Goal: Information Seeking & Learning: Learn about a topic

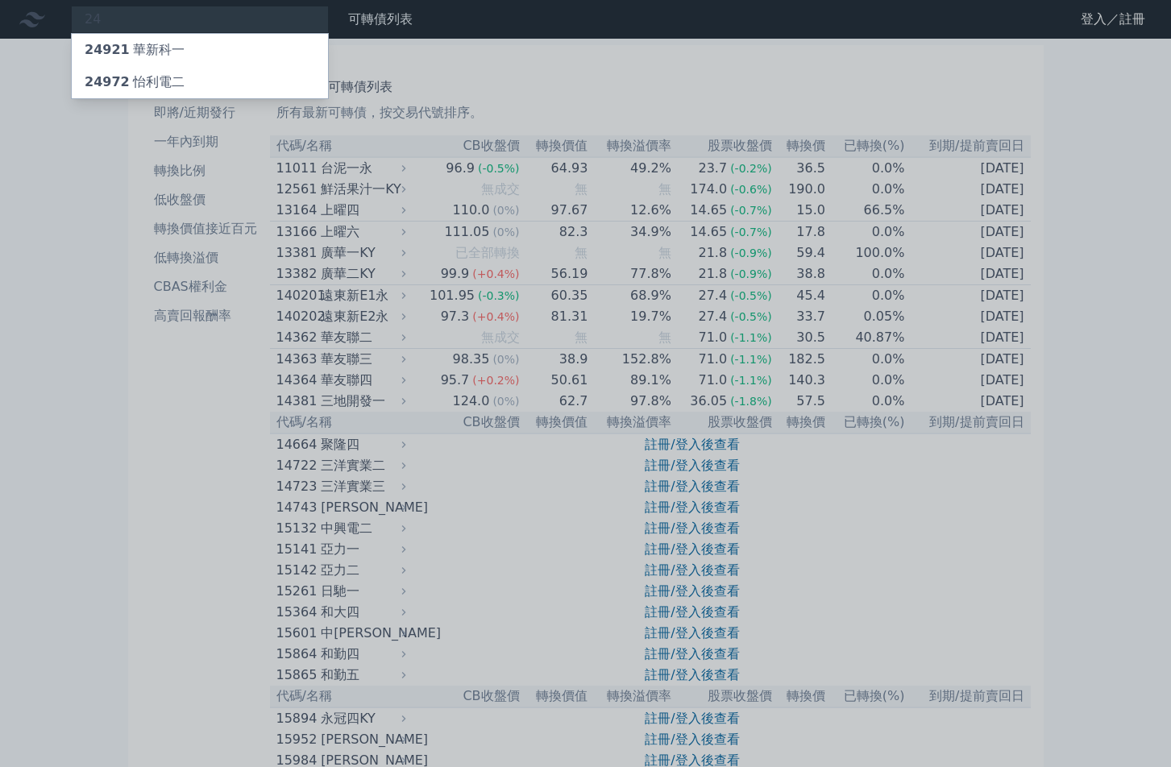
type input "2"
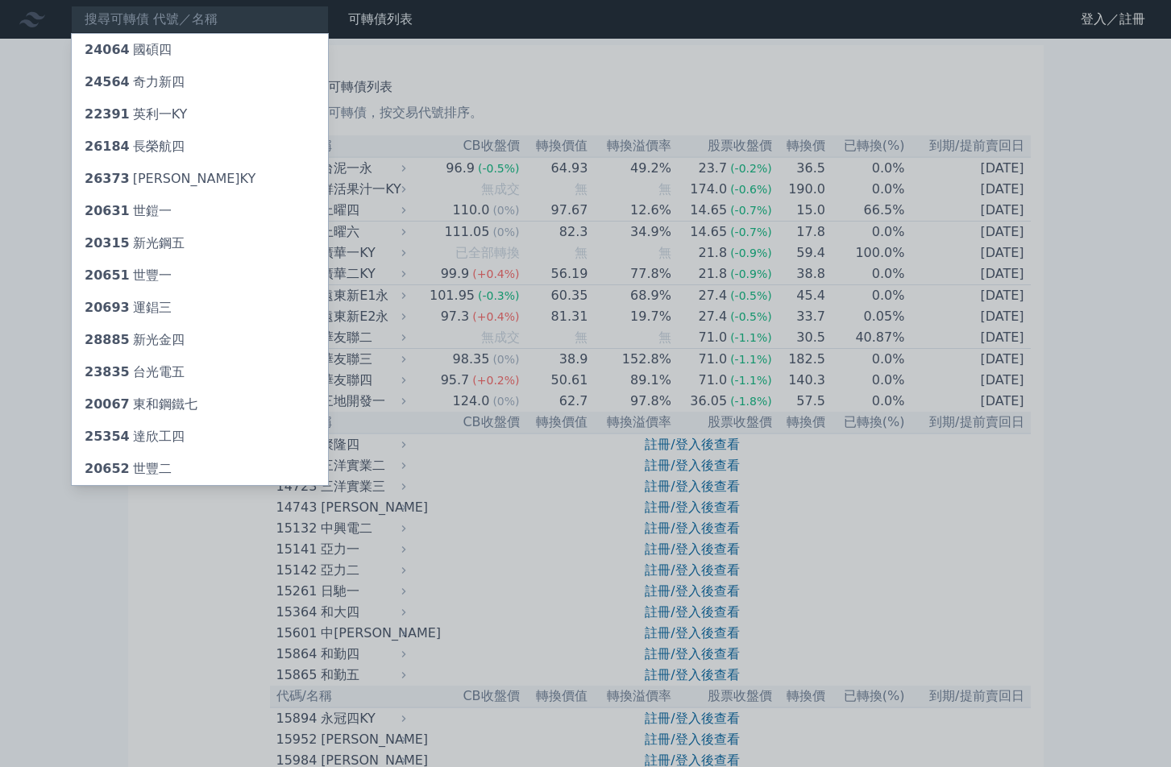
click at [191, 628] on div at bounding box center [585, 383] width 1171 height 767
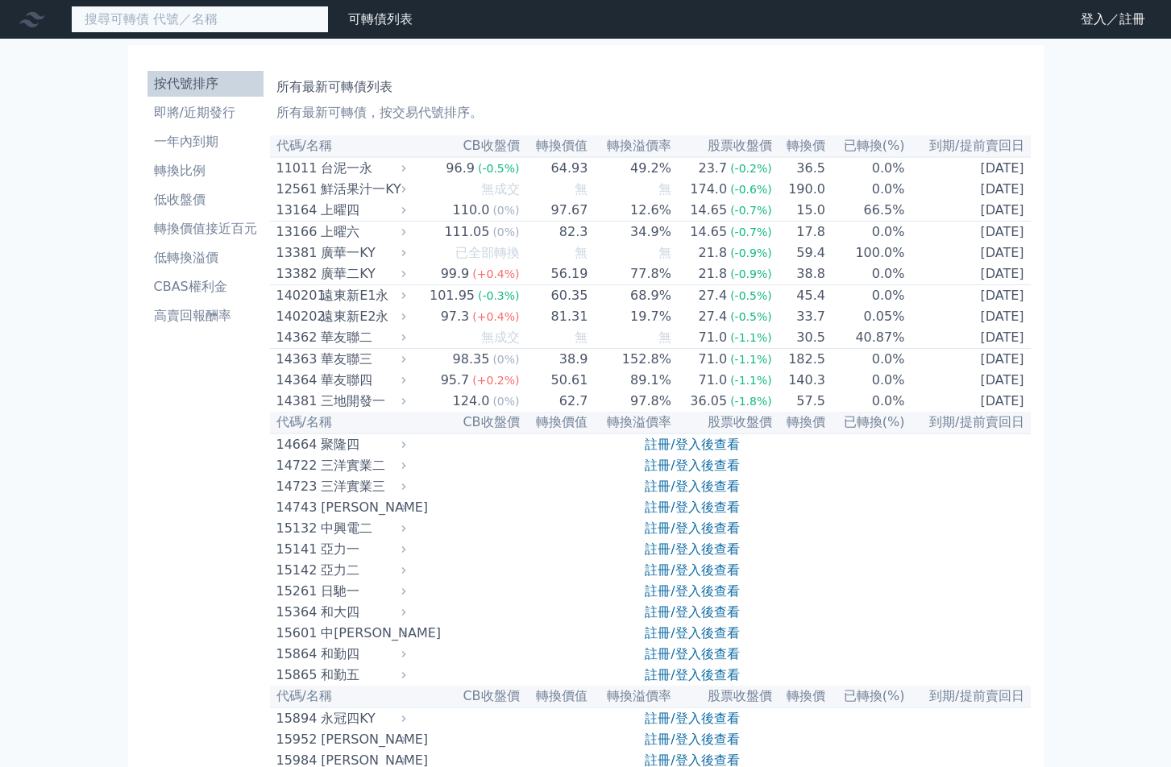
click at [184, 20] on input at bounding box center [200, 19] width 258 height 27
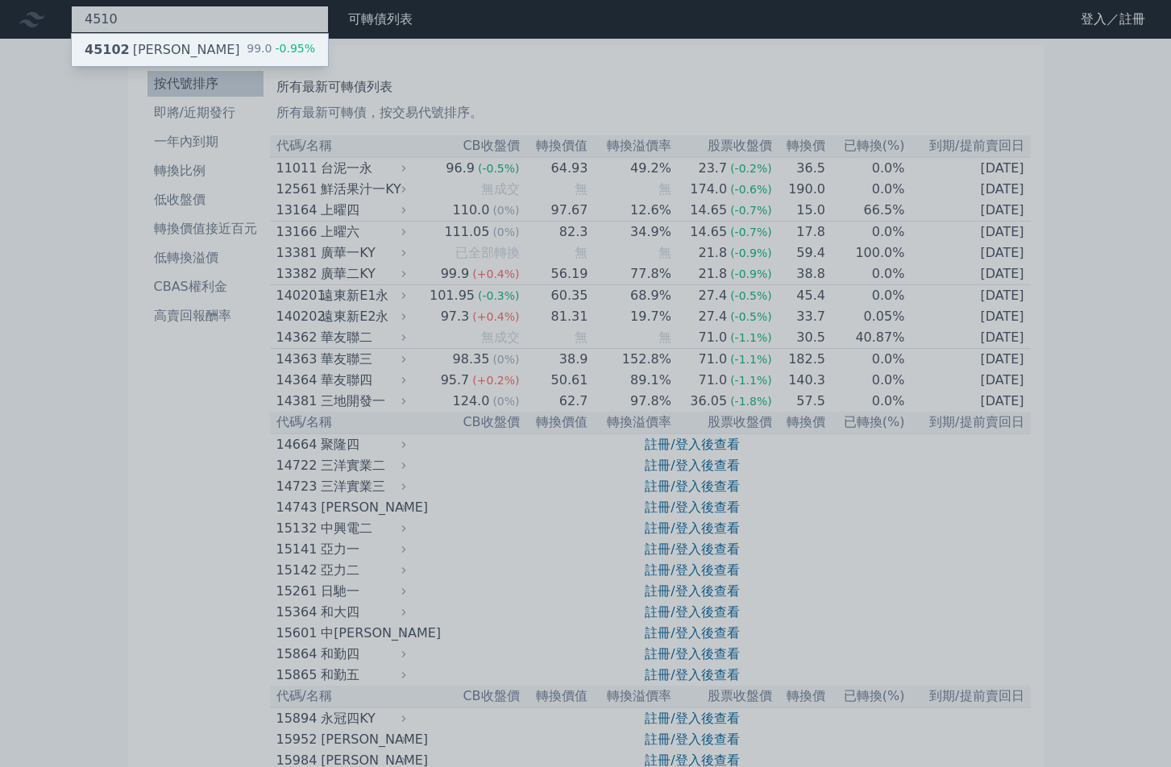
type input "4510"
click at [176, 41] on div "45102 [PERSON_NAME]二 99.0 -0.95%" at bounding box center [200, 50] width 256 height 32
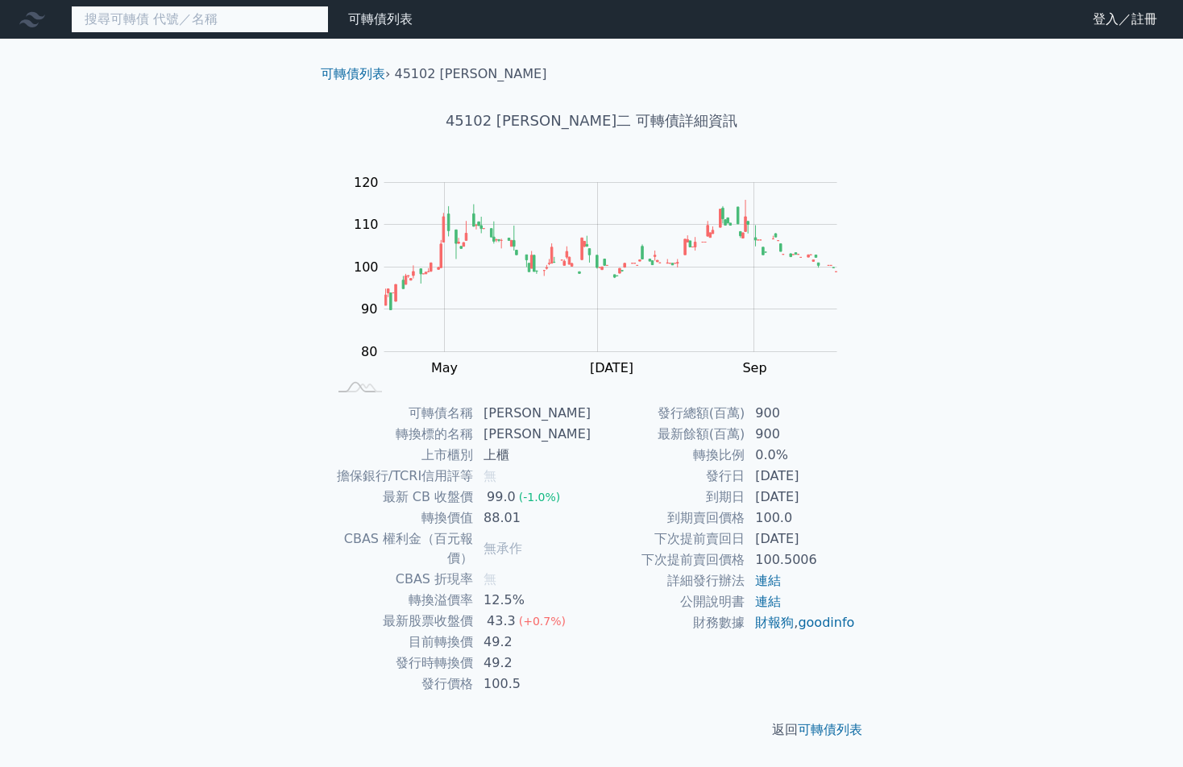
click at [190, 23] on input at bounding box center [200, 19] width 258 height 27
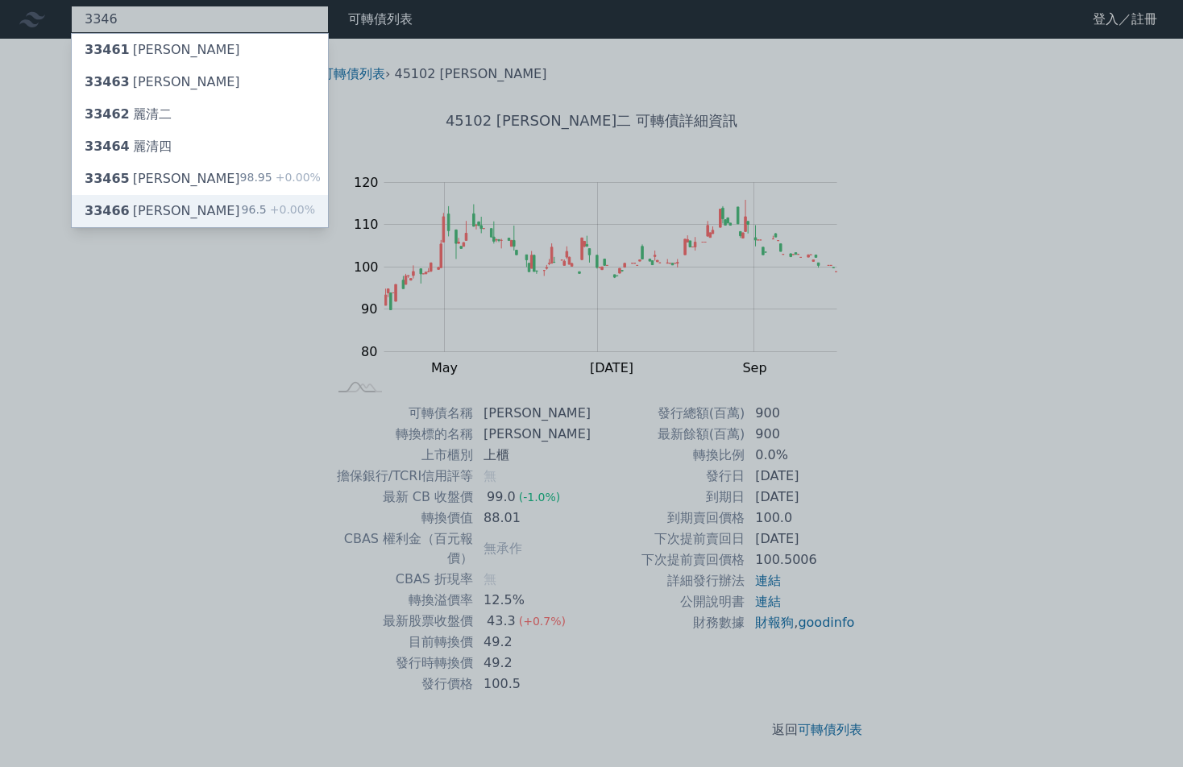
type input "3346"
click at [173, 207] on div "33466 麗清六 96.5 +0.00%" at bounding box center [200, 211] width 256 height 32
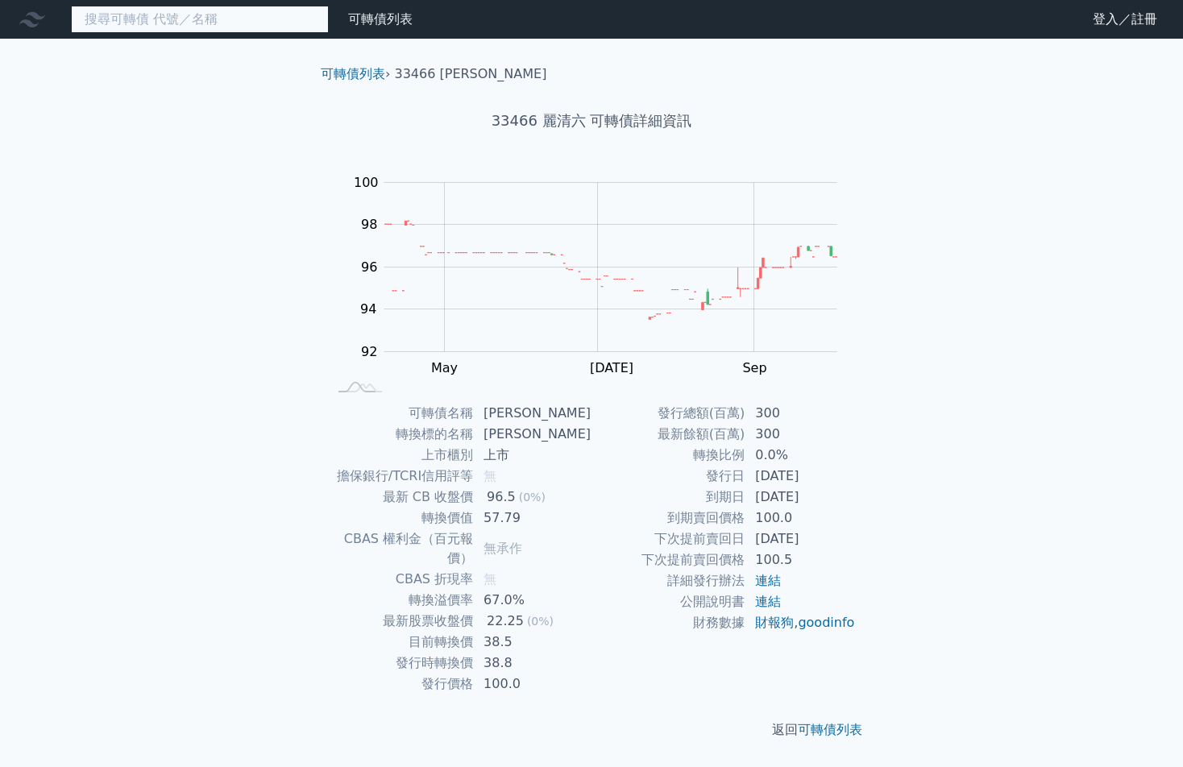
click at [164, 14] on input at bounding box center [200, 19] width 258 height 27
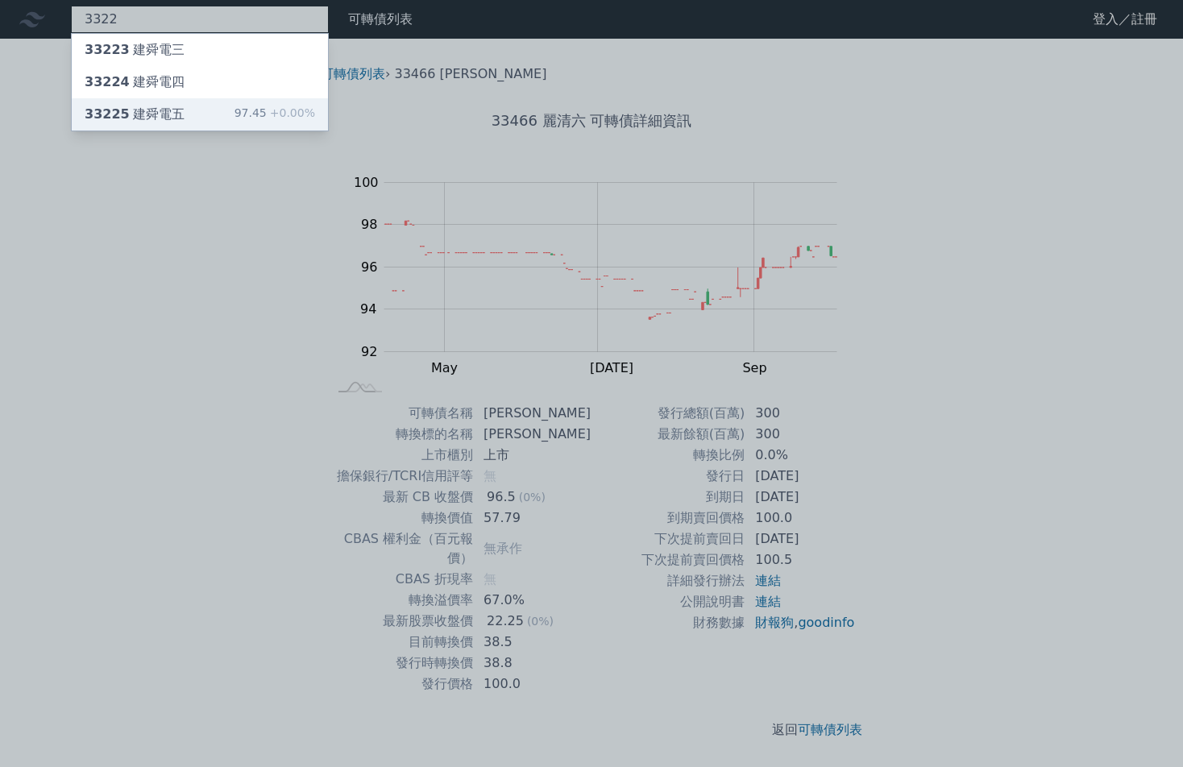
type input "3322"
click at [169, 114] on div "33225 建舜電五" at bounding box center [135, 114] width 100 height 19
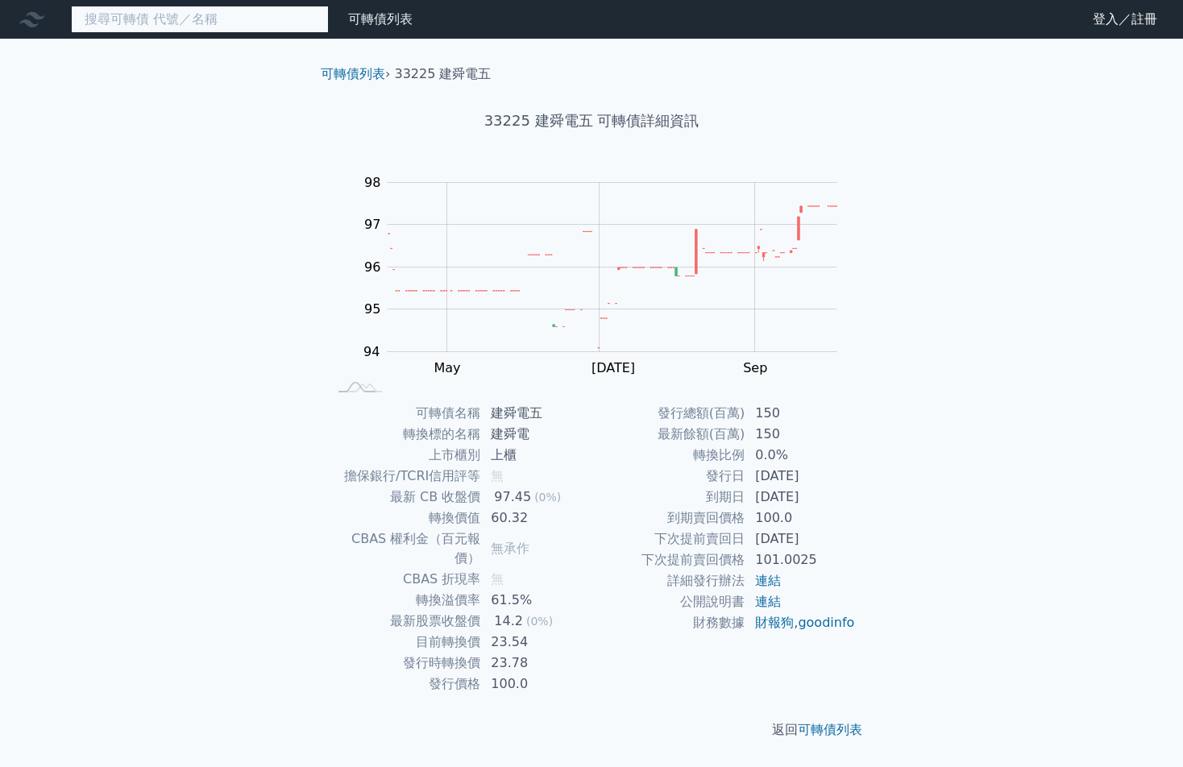
click at [185, 7] on input at bounding box center [200, 19] width 258 height 27
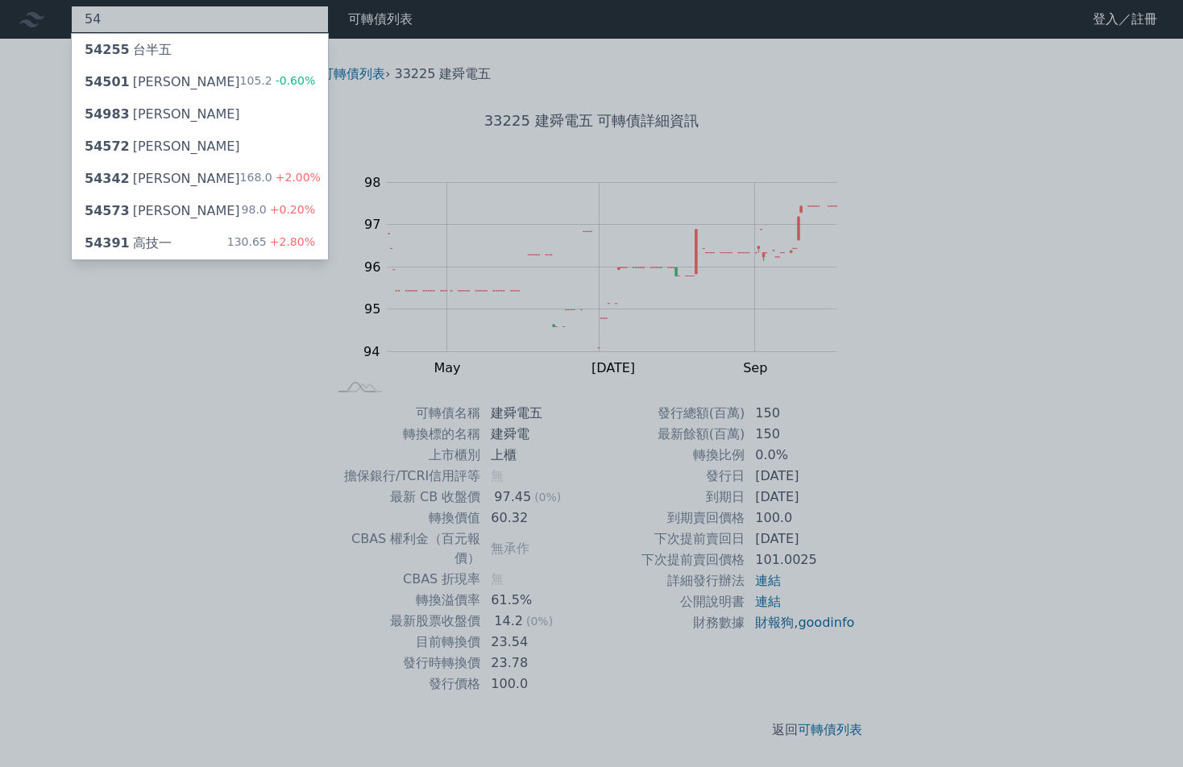
type input "5"
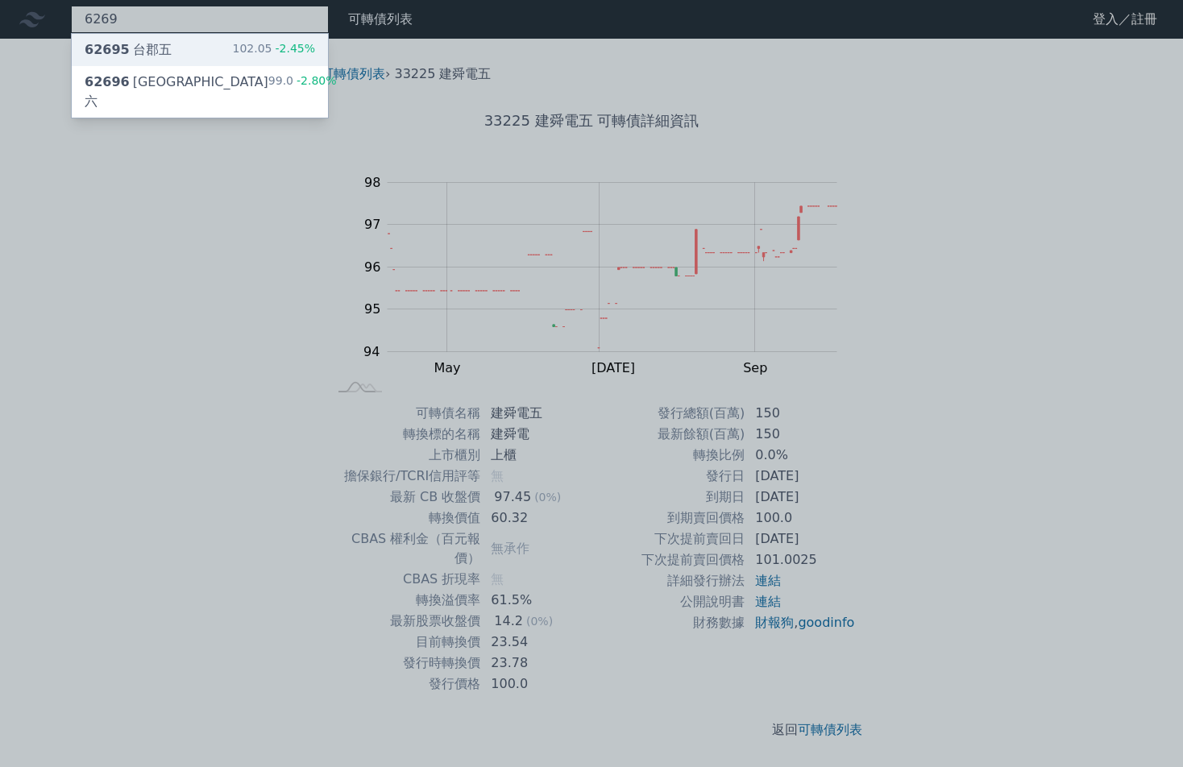
type input "6269"
click at [189, 49] on div "62695 台郡五 102.05 -2.45%" at bounding box center [200, 50] width 256 height 32
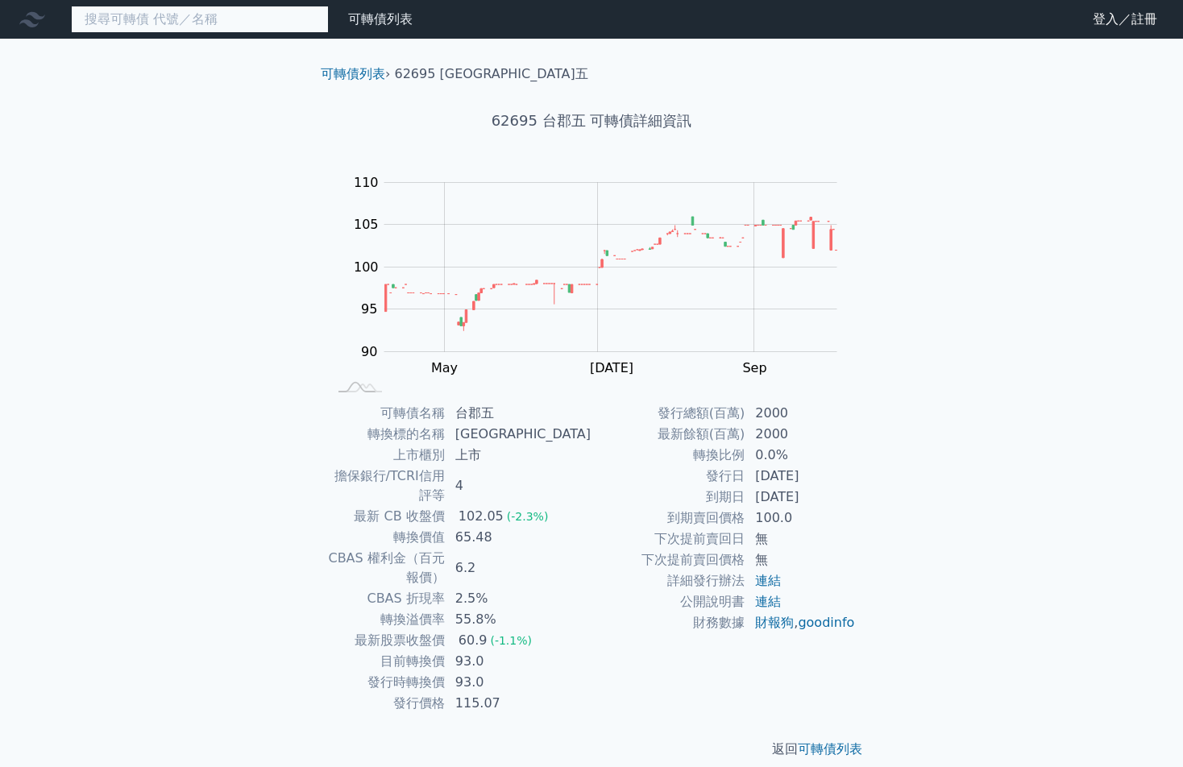
click at [168, 9] on input at bounding box center [200, 19] width 258 height 27
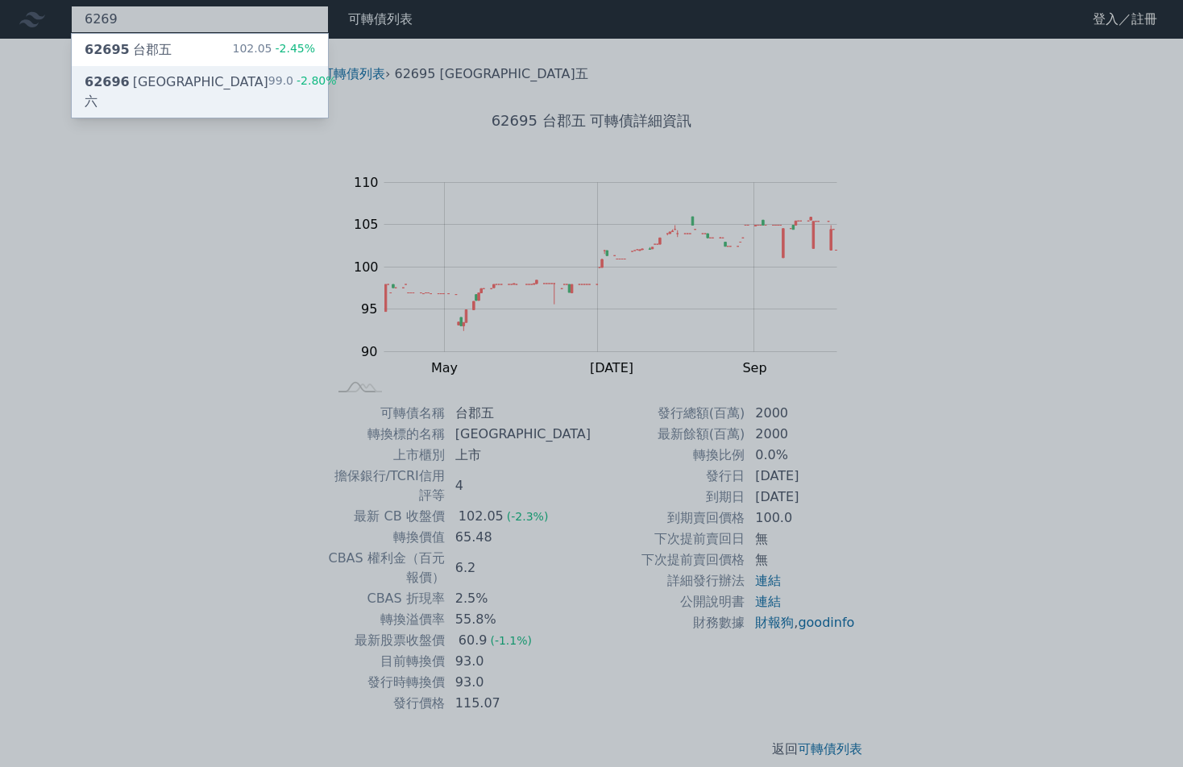
type input "6269"
click at [177, 82] on div "62696 台郡六 99.0 -2.80%" at bounding box center [200, 92] width 256 height 52
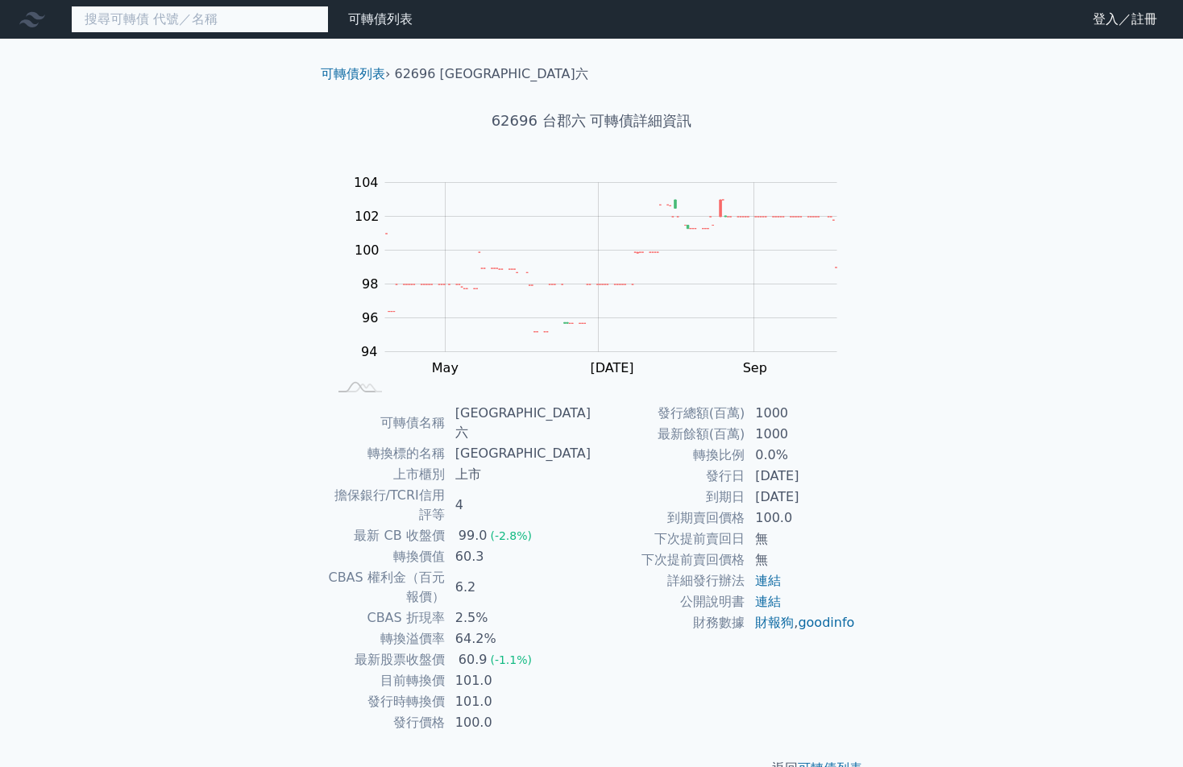
click at [241, 15] on input at bounding box center [200, 19] width 258 height 27
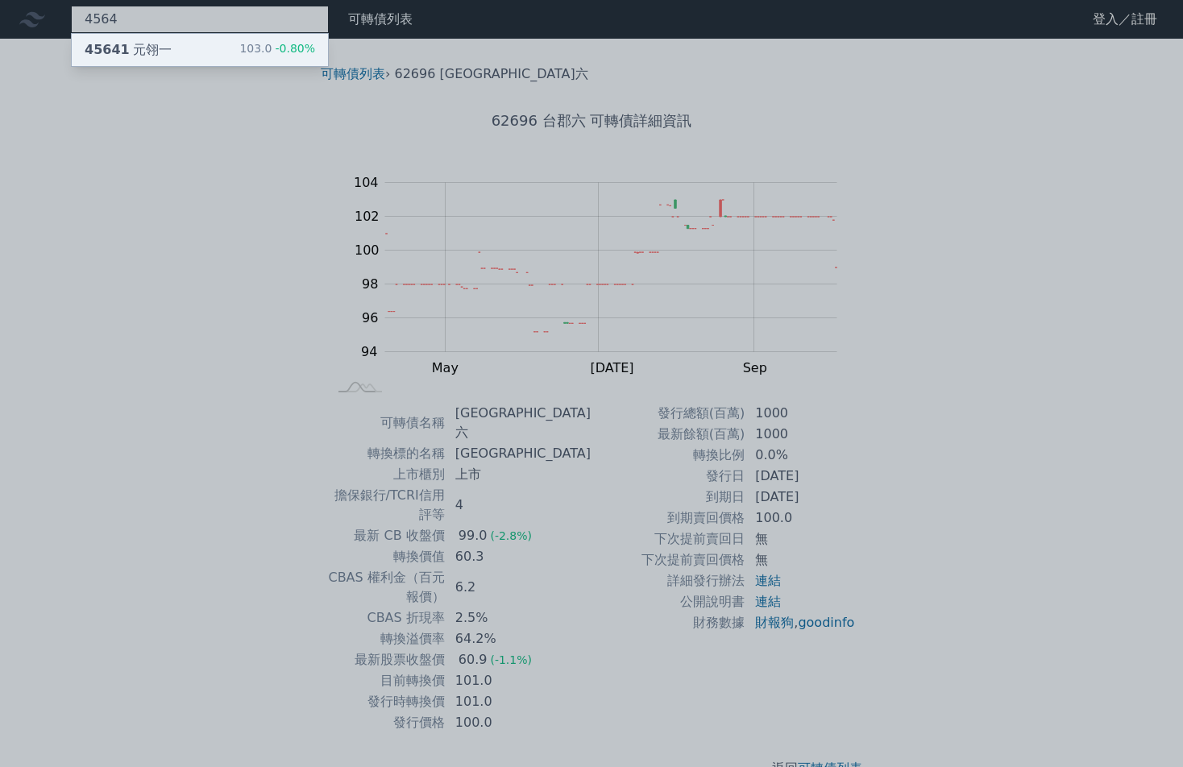
type input "4564"
click at [211, 38] on div "45641 元翎一 103.0 -0.80%" at bounding box center [200, 50] width 256 height 32
